Goal: Task Accomplishment & Management: Use online tool/utility

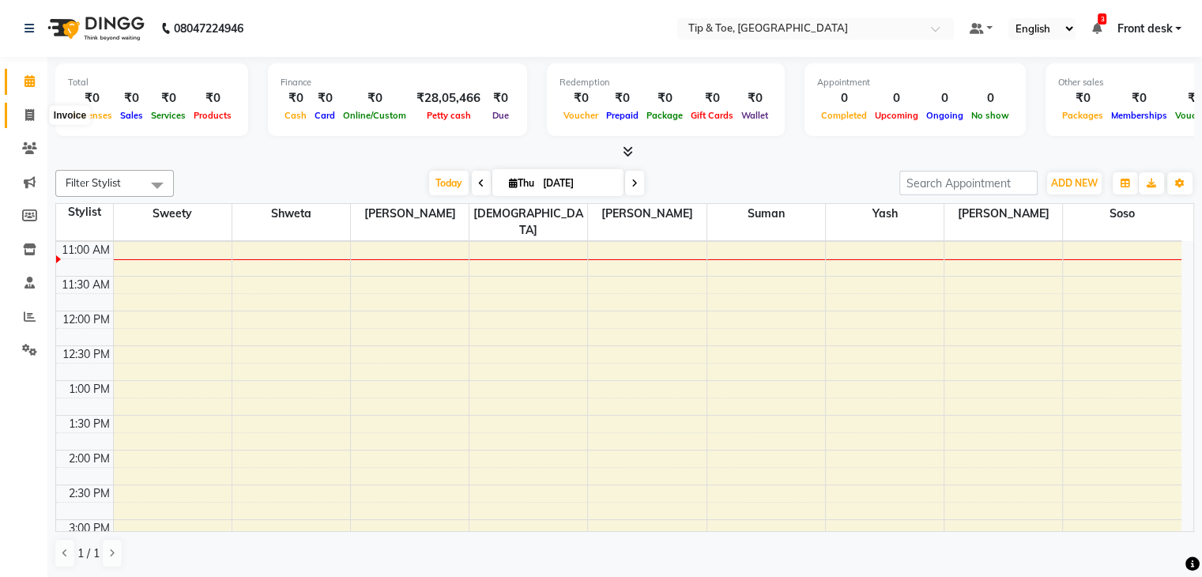
click at [25, 119] on icon at bounding box center [29, 115] width 9 height 12
select select "service"
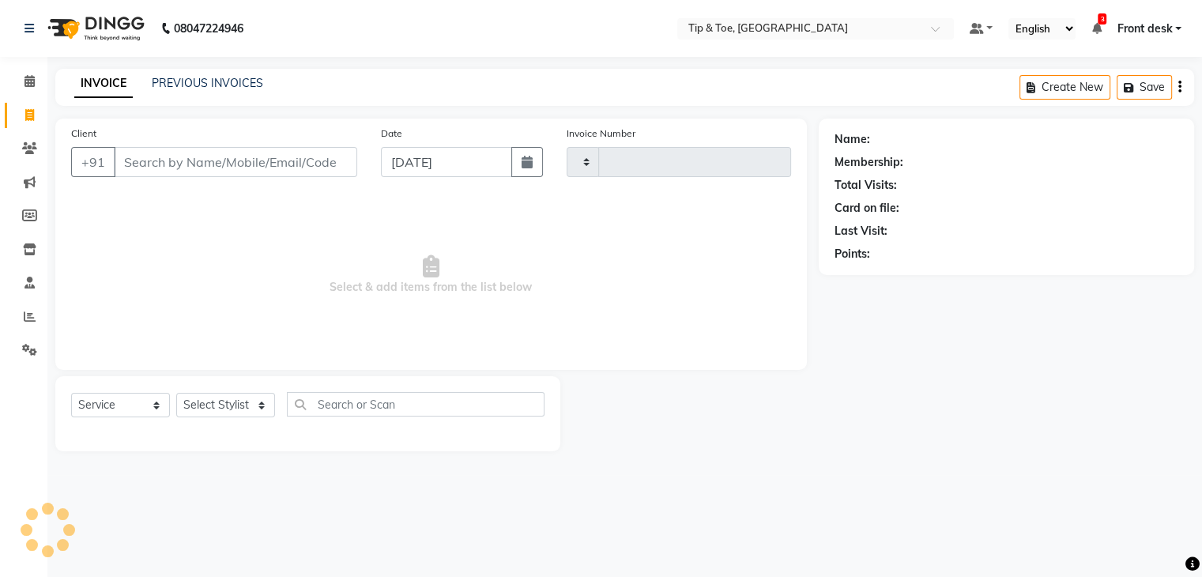
type input "1075"
select select "5942"
click at [212, 84] on link "PREVIOUS INVOICES" at bounding box center [207, 83] width 111 height 14
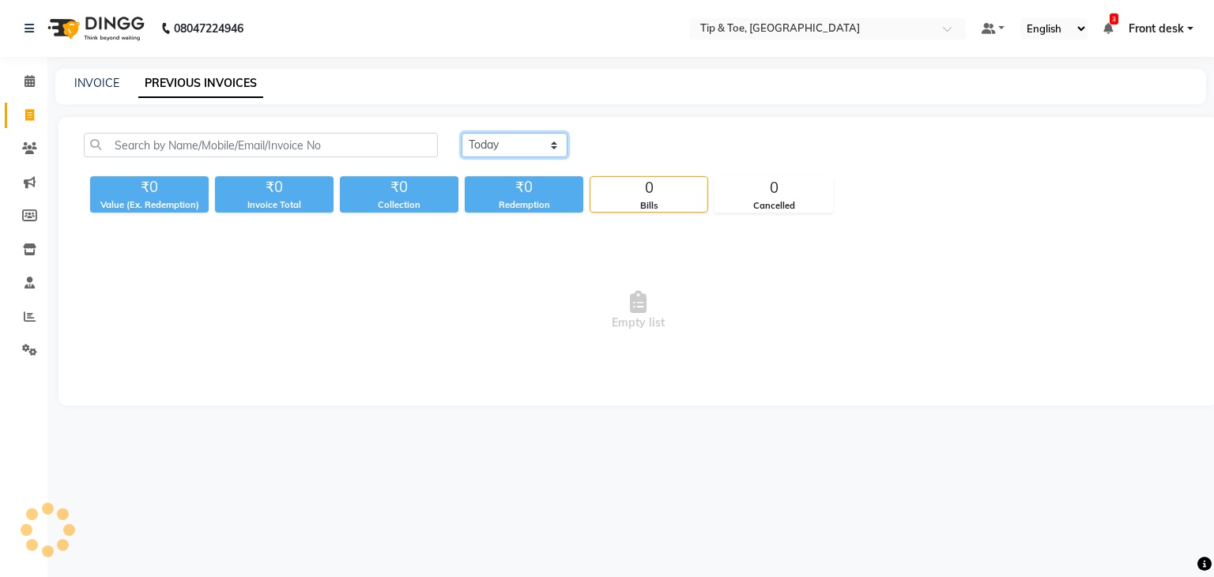
click at [533, 141] on select "[DATE] [DATE] Custom Range" at bounding box center [515, 145] width 106 height 25
select select "[DATE]"
click at [462, 133] on select "[DATE] [DATE] Custom Range" at bounding box center [515, 145] width 106 height 25
